Goal: Task Accomplishment & Management: Use online tool/utility

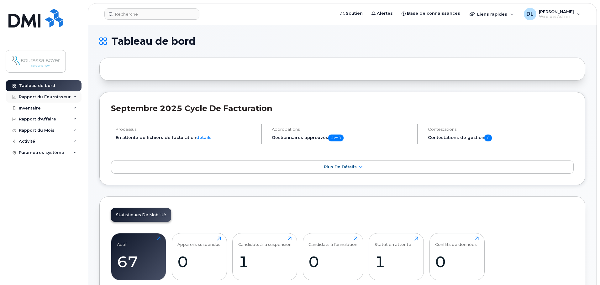
click at [30, 98] on div "Rapport du Fournisseur" at bounding box center [45, 97] width 52 height 5
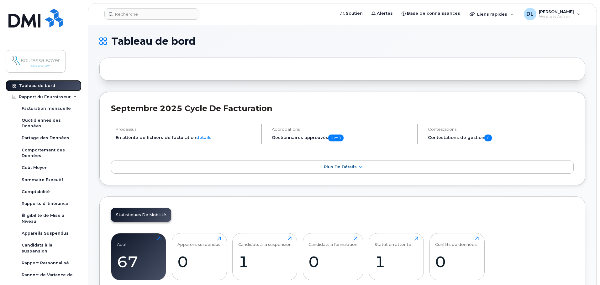
click at [28, 88] on div "Tableau de bord" at bounding box center [37, 85] width 36 height 5
click at [25, 87] on div "Tableau de bord" at bounding box center [37, 85] width 36 height 5
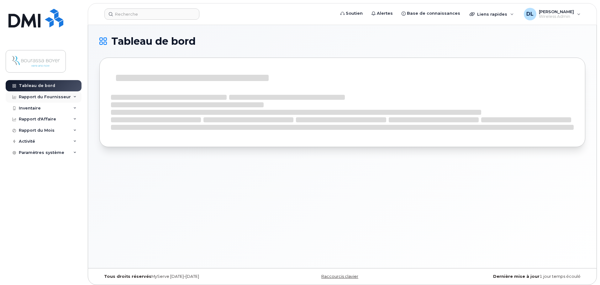
click at [26, 97] on div "Rapport du Fournisseur" at bounding box center [45, 97] width 52 height 5
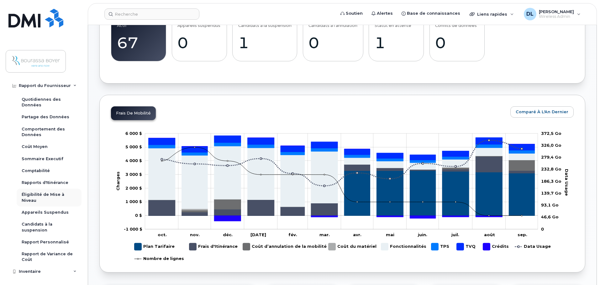
scroll to position [31, 0]
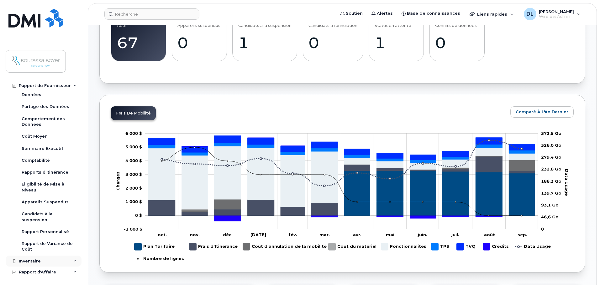
click at [42, 259] on div "Inventaire" at bounding box center [44, 261] width 76 height 11
click at [56, 273] on div "Appareils Mobile" at bounding box center [40, 273] width 37 height 6
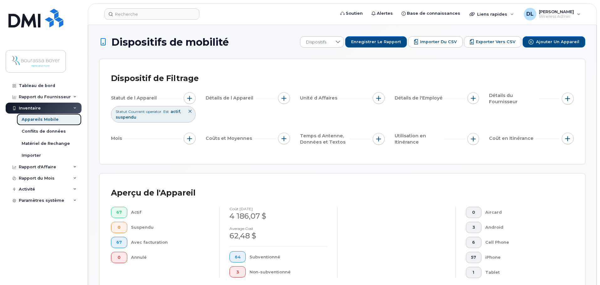
scroll to position [125, 0]
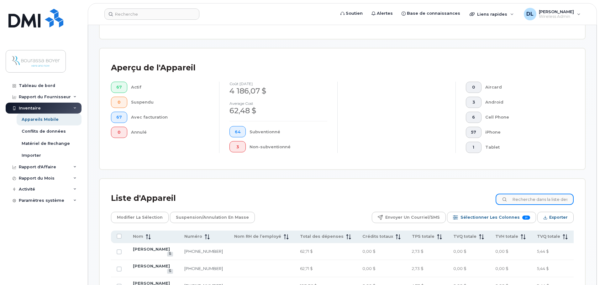
click at [519, 200] on input at bounding box center [534, 199] width 78 height 11
type input "mélissa"
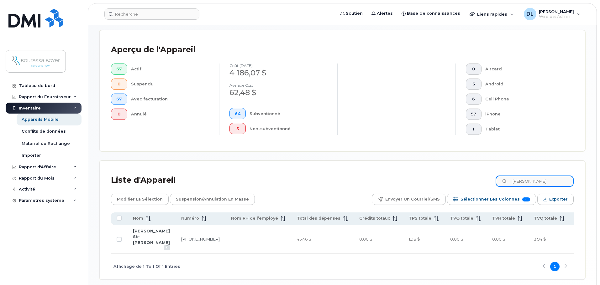
scroll to position [157, 0]
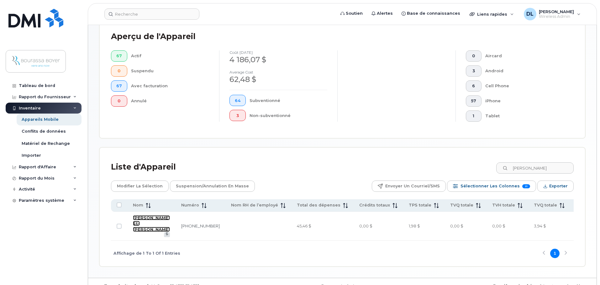
click at [139, 219] on link "[PERSON_NAME] St-[PERSON_NAME]" at bounding box center [151, 224] width 37 height 17
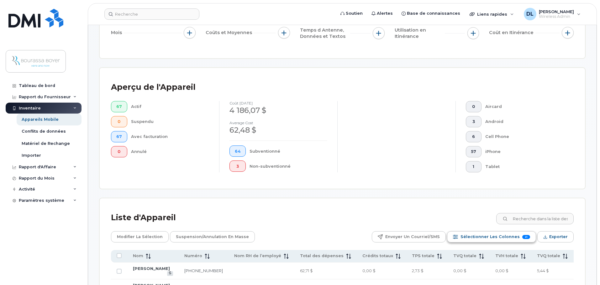
scroll to position [157, 0]
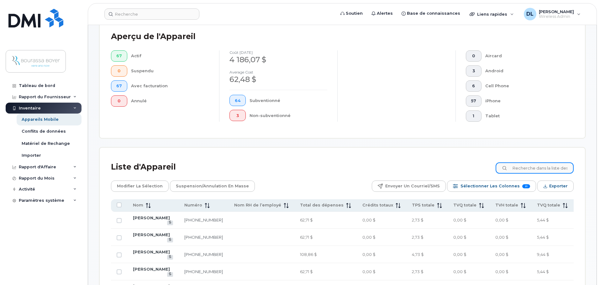
click at [554, 174] on input at bounding box center [534, 168] width 78 height 11
type input "[PERSON_NAME]"
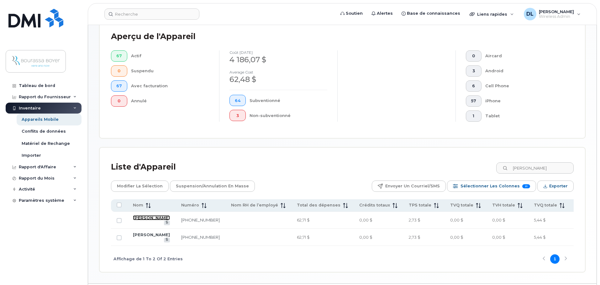
click at [143, 216] on link "[PERSON_NAME]" at bounding box center [151, 218] width 37 height 5
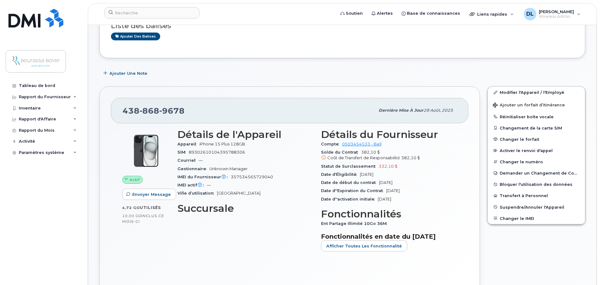
scroll to position [63, 0]
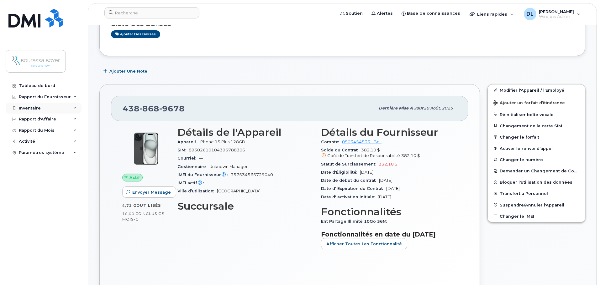
click at [35, 111] on div "Inventaire" at bounding box center [30, 108] width 22 height 5
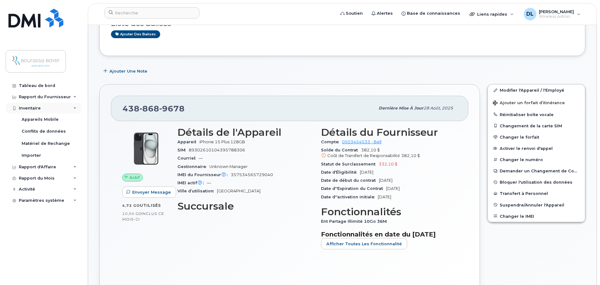
click at [35, 111] on div "Inventaire" at bounding box center [30, 108] width 22 height 5
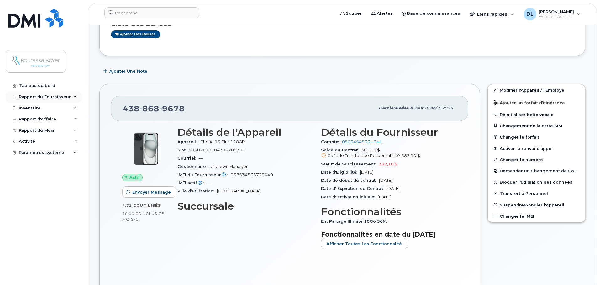
click at [36, 98] on div "Rapport du Fournisseur" at bounding box center [45, 97] width 52 height 5
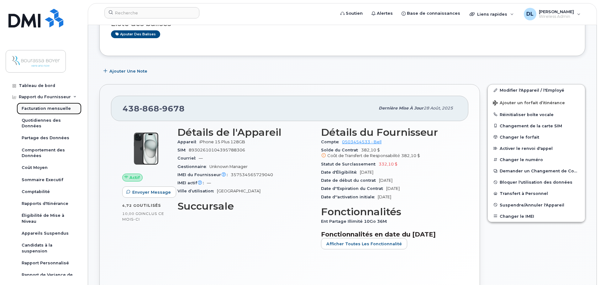
click at [36, 110] on div "Facturation mensuelle" at bounding box center [46, 109] width 49 height 6
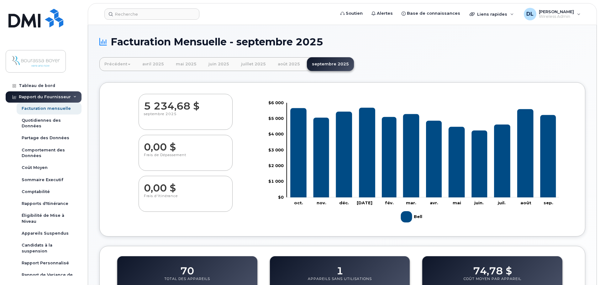
click at [13, 98] on icon at bounding box center [14, 97] width 3 height 3
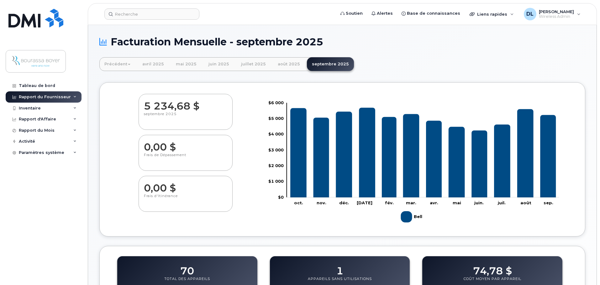
click at [40, 96] on div "Rapport du Fournisseur" at bounding box center [45, 97] width 52 height 5
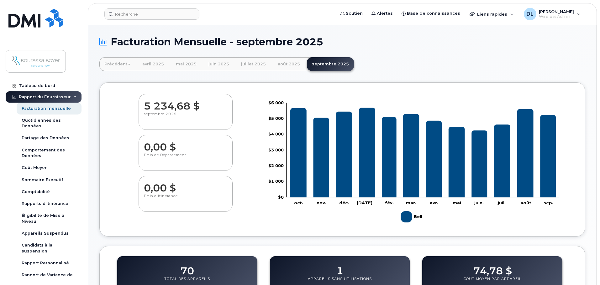
click at [40, 96] on div "Rapport du Fournisseur" at bounding box center [45, 97] width 52 height 5
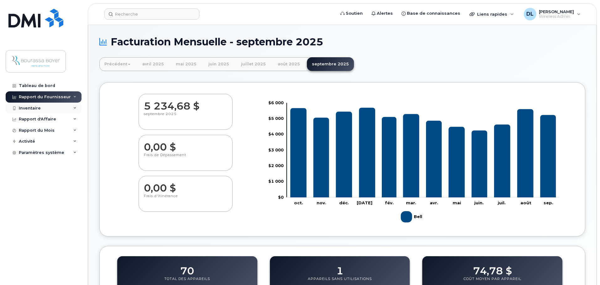
click at [35, 107] on div "Inventaire" at bounding box center [30, 108] width 22 height 5
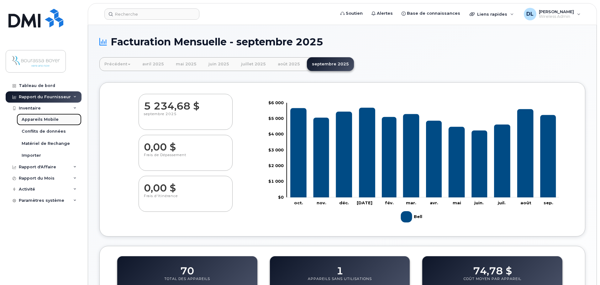
click at [39, 122] on div "Appareils Mobile" at bounding box center [40, 120] width 37 height 6
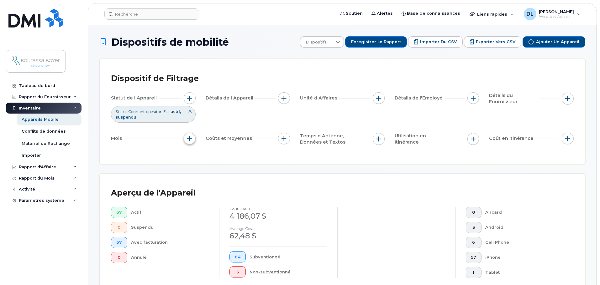
click at [193, 139] on button "button" at bounding box center [190, 139] width 12 height 12
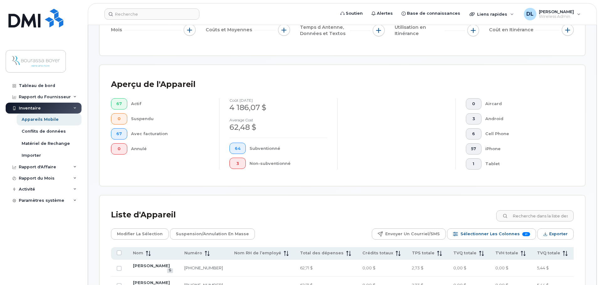
scroll to position [31, 0]
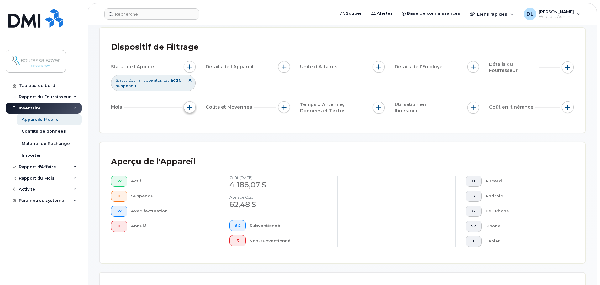
click at [188, 107] on span "button" at bounding box center [189, 107] width 5 height 5
click at [192, 126] on input "Cycle de Facturation" at bounding box center [191, 126] width 5 height 5
checkbox input "true"
click at [213, 140] on span "est" at bounding box center [214, 138] width 32 height 11
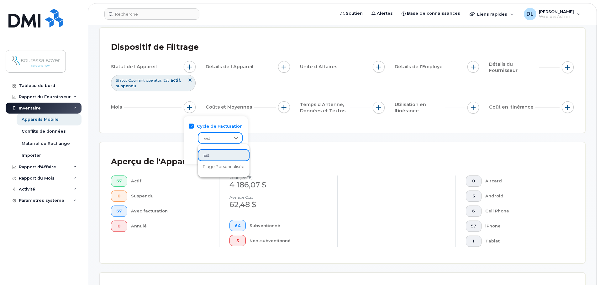
click at [213, 140] on span "est" at bounding box center [214, 138] width 32 height 11
click at [214, 157] on span at bounding box center [214, 152] width 32 height 11
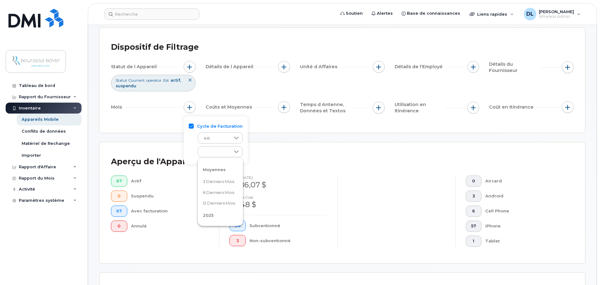
click at [207, 217] on span "2025" at bounding box center [208, 215] width 11 height 5
click at [211, 203] on li "août 2025" at bounding box center [220, 207] width 45 height 11
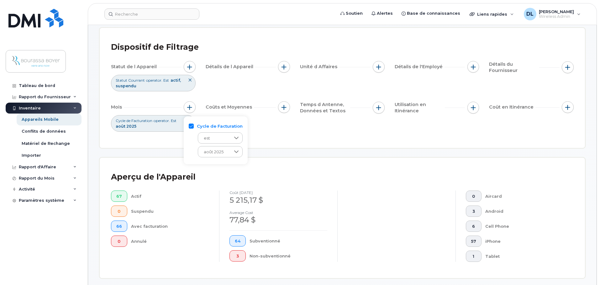
click at [310, 175] on div "Aperçu de l'Appareil" at bounding box center [342, 177] width 462 height 16
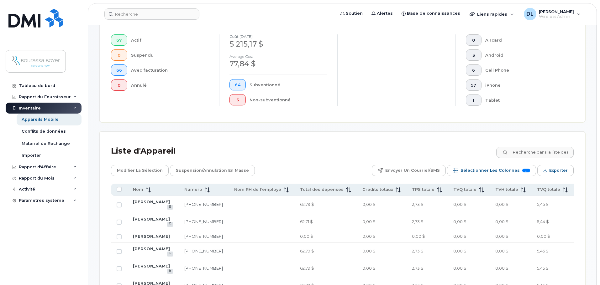
scroll to position [188, 0]
click at [552, 173] on span "Exporter" at bounding box center [558, 170] width 18 height 9
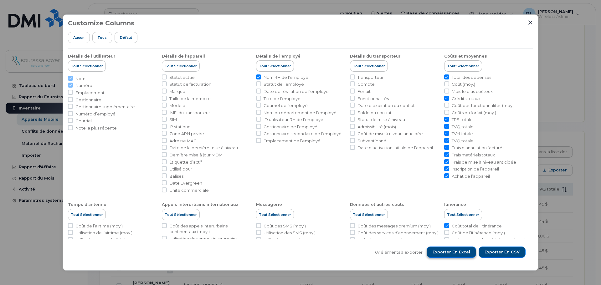
click at [445, 249] on button "Exporter en Excel" at bounding box center [451, 252] width 49 height 11
click at [532, 23] on icon "Close" at bounding box center [530, 22] width 5 height 5
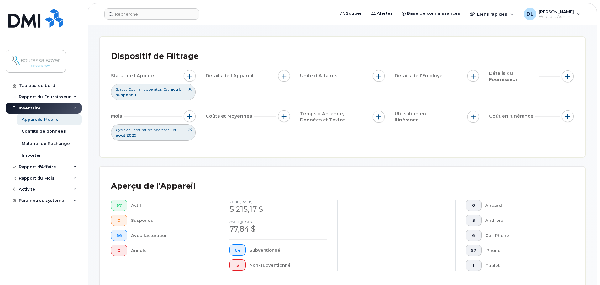
scroll to position [0, 0]
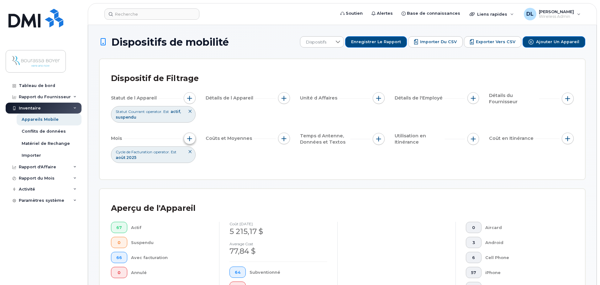
click at [187, 141] on span "button" at bounding box center [189, 138] width 5 height 5
click at [175, 158] on div "Cycle de Facturation operator. Est août 2025" at bounding box center [153, 155] width 85 height 16
click at [158, 154] on span "operator. Est" at bounding box center [165, 151] width 23 height 5
drag, startPoint x: 189, startPoint y: 138, endPoint x: 187, endPoint y: 142, distance: 3.8
click at [189, 138] on span "button" at bounding box center [189, 138] width 5 height 5
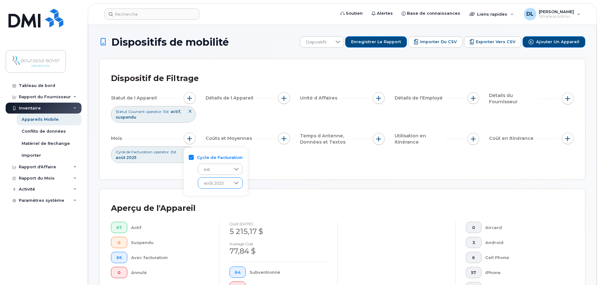
click at [204, 182] on span "août 2025" at bounding box center [214, 183] width 32 height 11
click at [213, 245] on span "septembre 2025" at bounding box center [220, 243] width 34 height 6
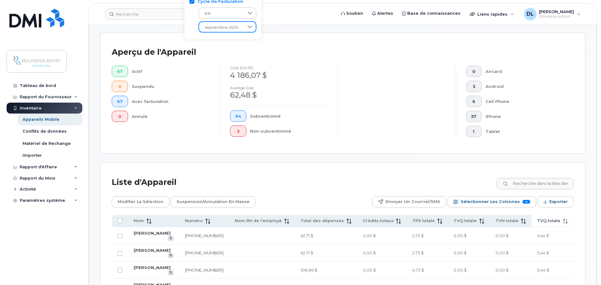
scroll to position [157, 0]
click at [561, 201] on span "Exporter" at bounding box center [558, 201] width 18 height 9
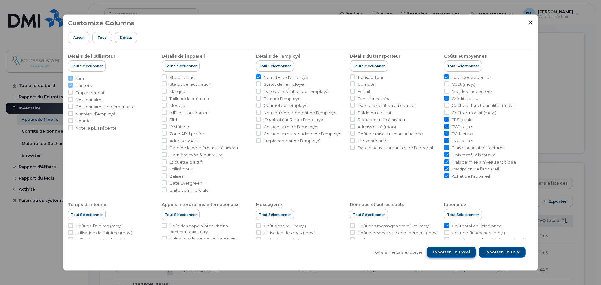
click at [466, 251] on span "Exporter en Excel" at bounding box center [452, 253] width 38 height 6
